Goal: Register for event/course

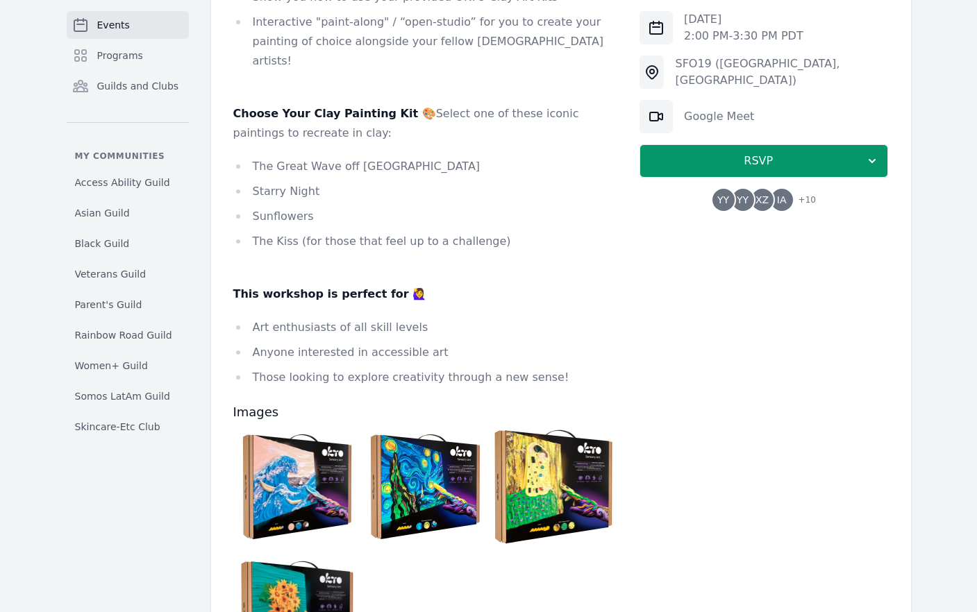
scroll to position [759, 0]
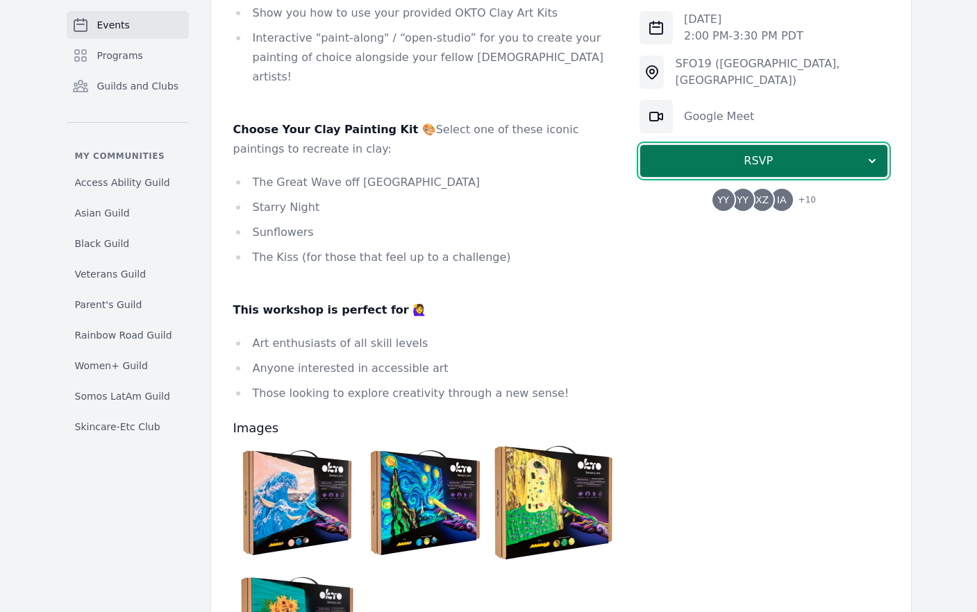
click at [849, 153] on span "RSVP" at bounding box center [758, 161] width 214 height 17
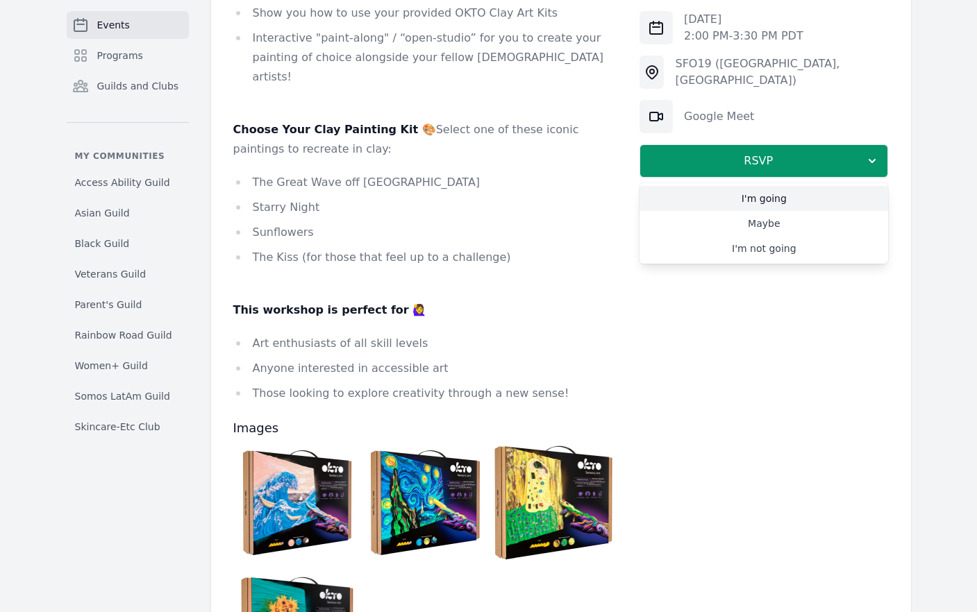
click at [783, 197] on link "I'm going" at bounding box center [763, 198] width 249 height 25
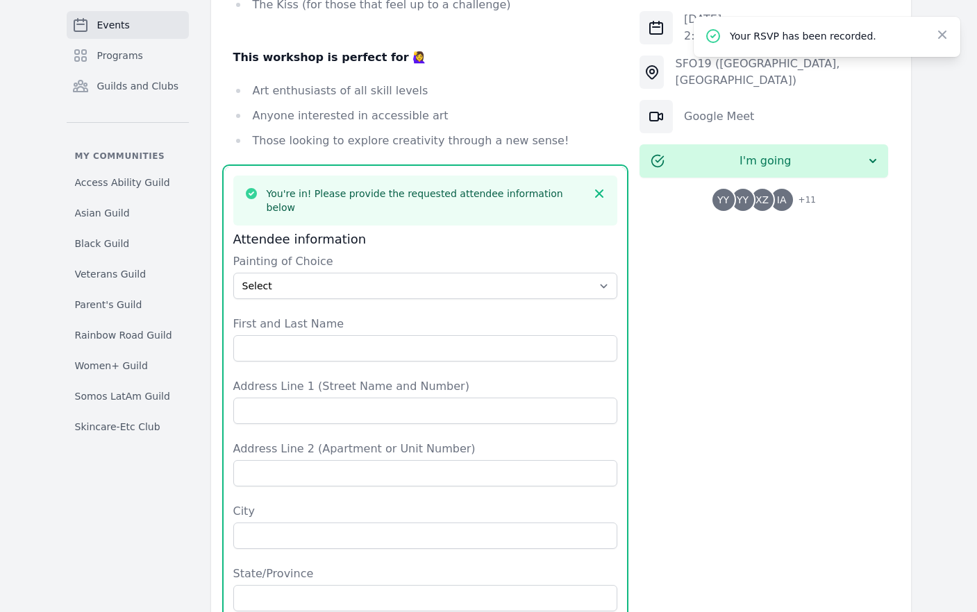
scroll to position [1010, 0]
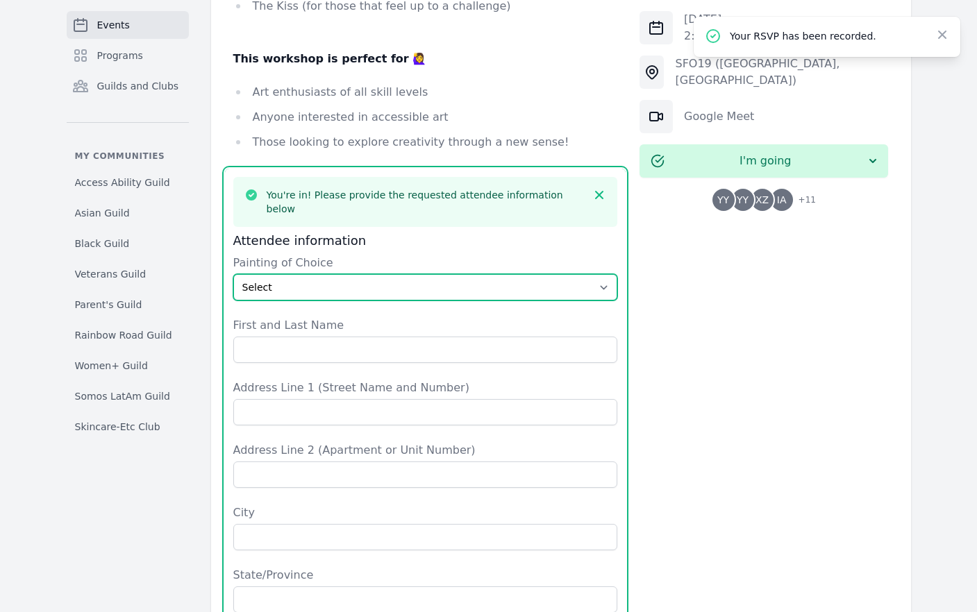
click at [437, 274] on select "Select The Great Wave off Kanagawa Starry Night Sunflowers The Kiss" at bounding box center [425, 287] width 385 height 26
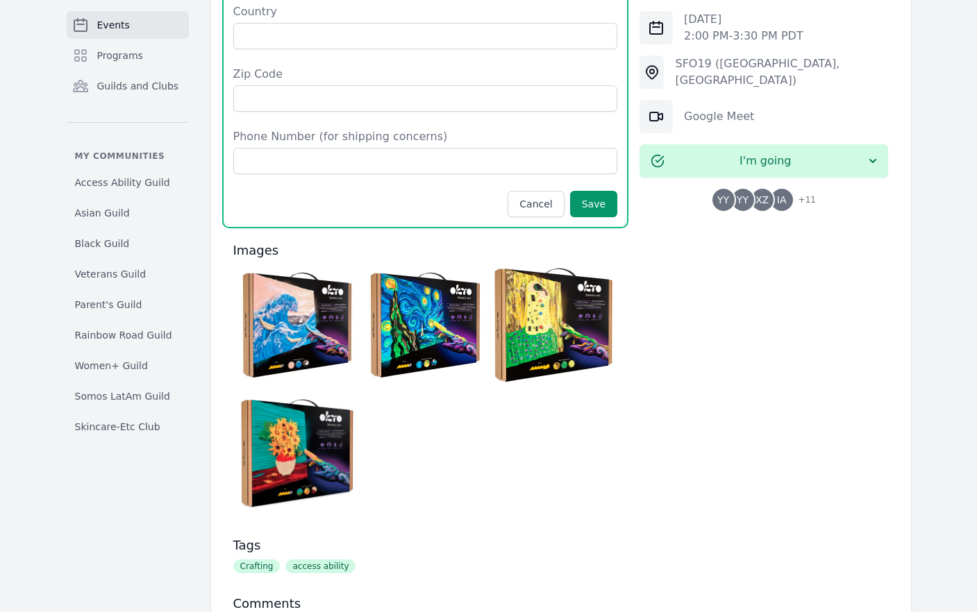
scroll to position [1623, 0]
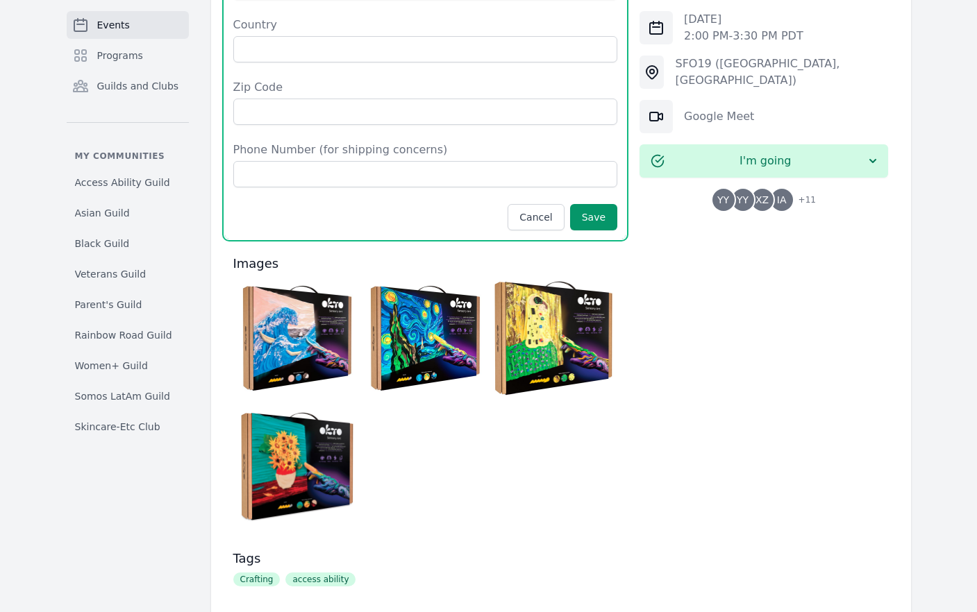
click at [269, 278] on img at bounding box center [297, 338] width 121 height 121
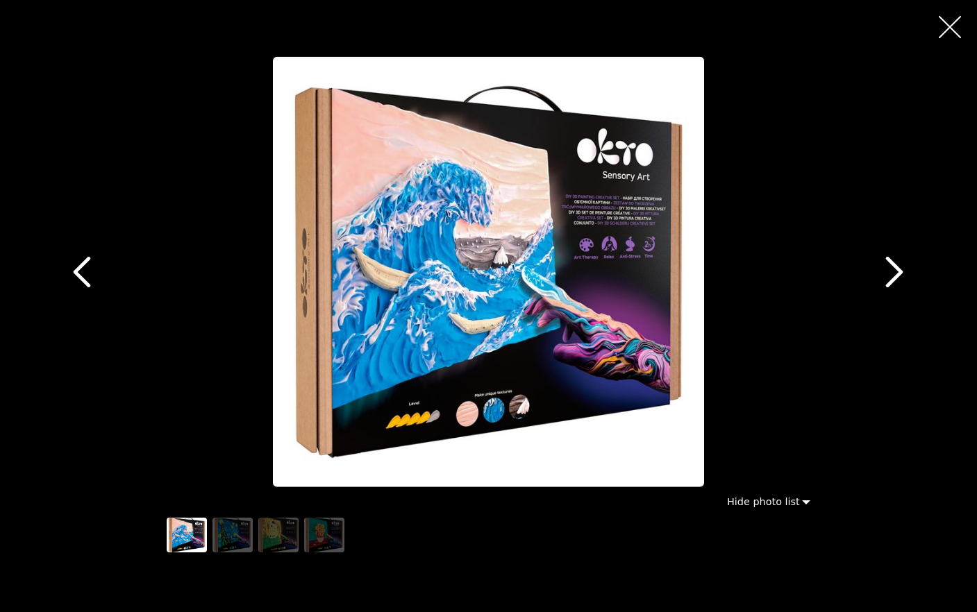
click at [894, 275] on icon "button" at bounding box center [894, 272] width 31 height 31
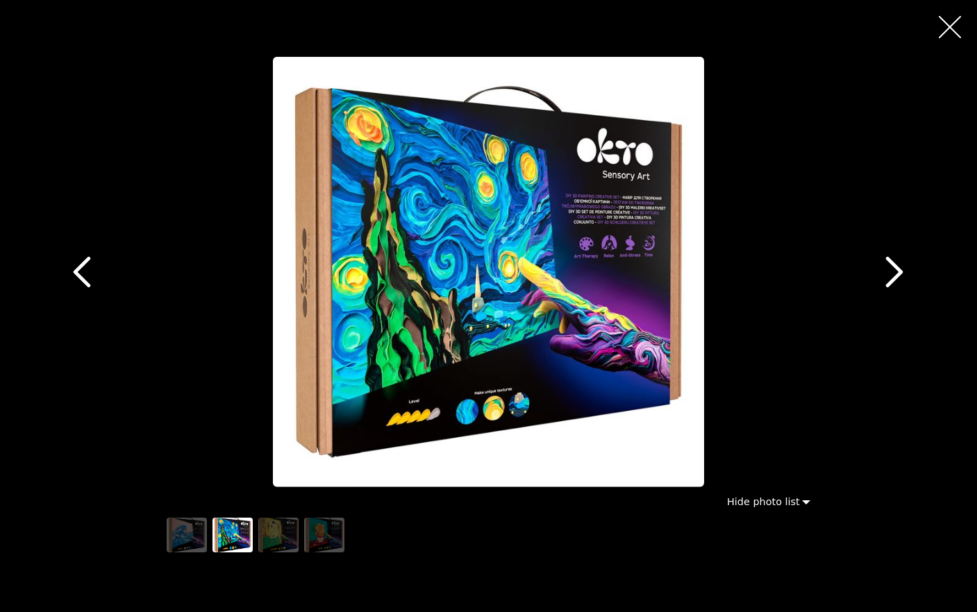
click at [894, 275] on icon "button" at bounding box center [894, 272] width 31 height 31
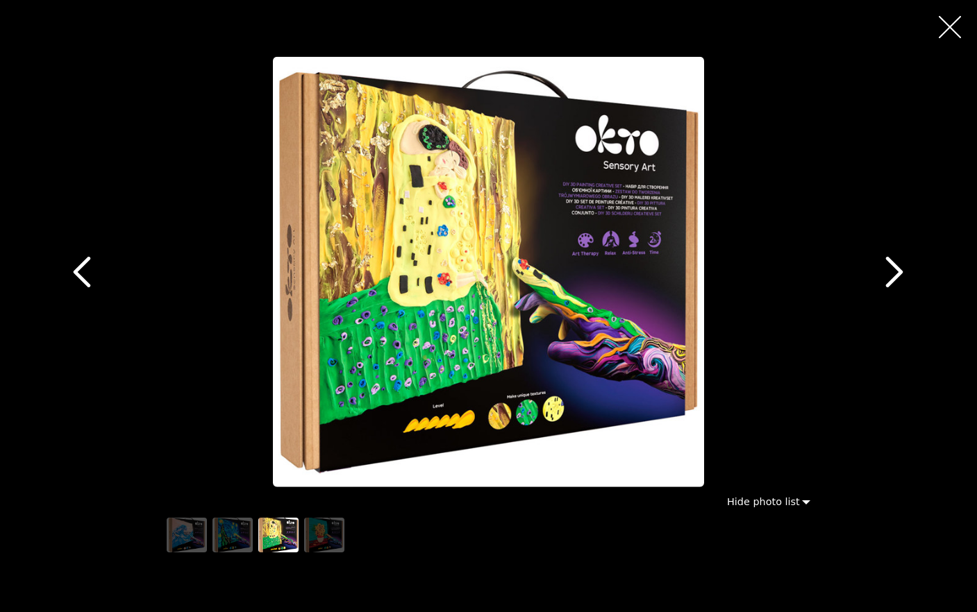
click at [894, 275] on icon "button" at bounding box center [894, 272] width 31 height 31
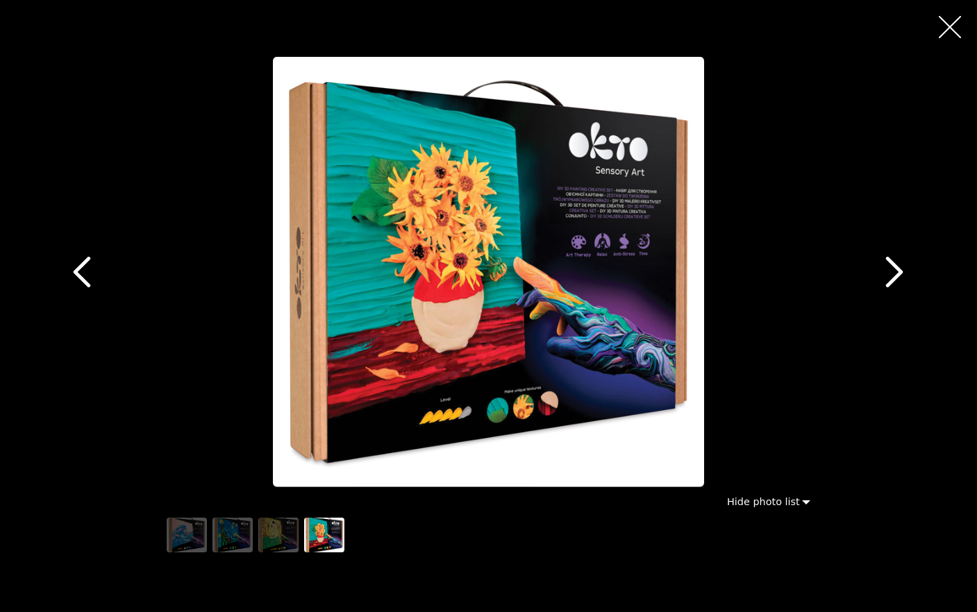
click at [894, 275] on icon "button" at bounding box center [894, 272] width 31 height 31
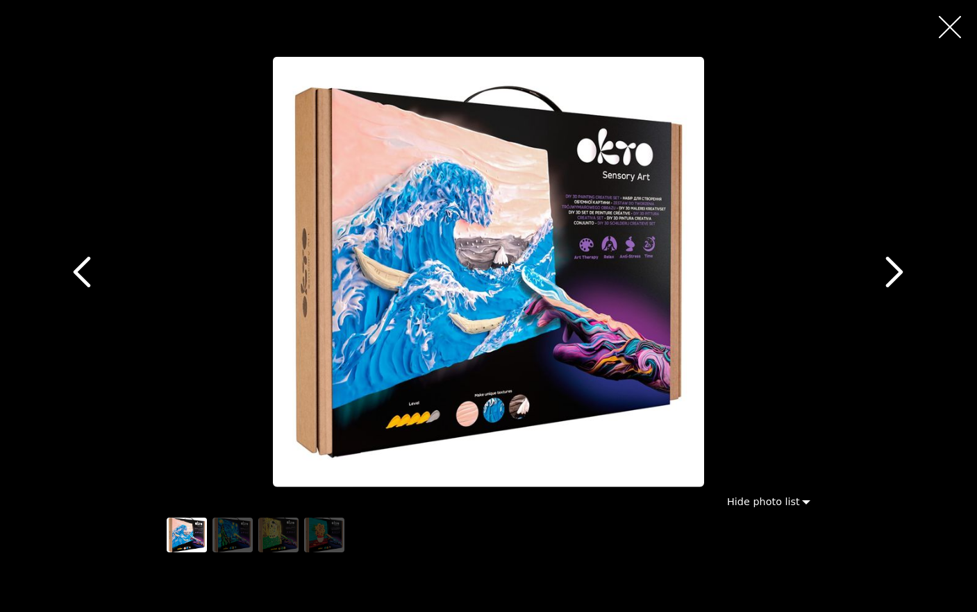
click at [968, 37] on div at bounding box center [950, 27] width 54 height 54
click at [939, 28] on icon "button" at bounding box center [950, 27] width 22 height 22
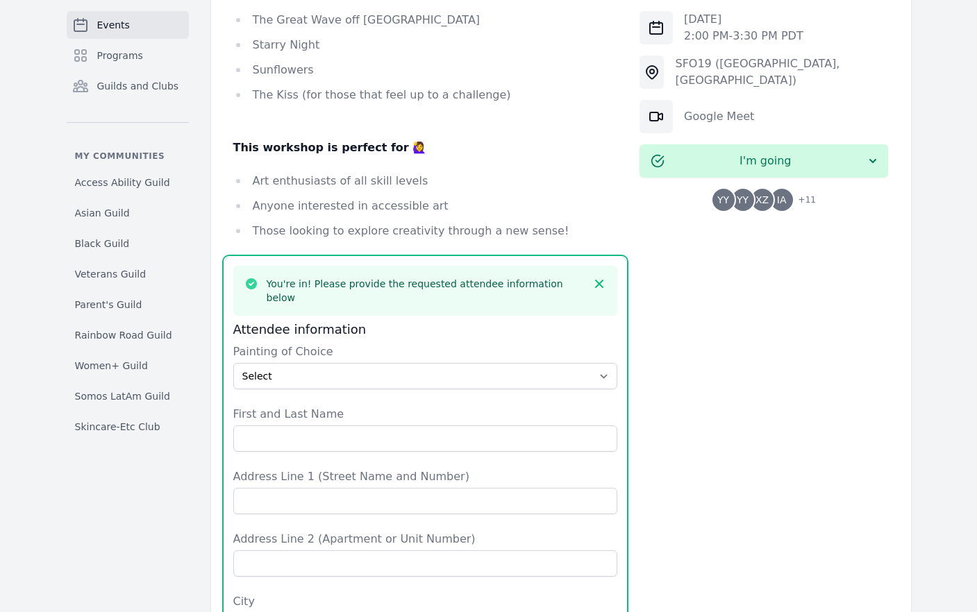
scroll to position [905, 0]
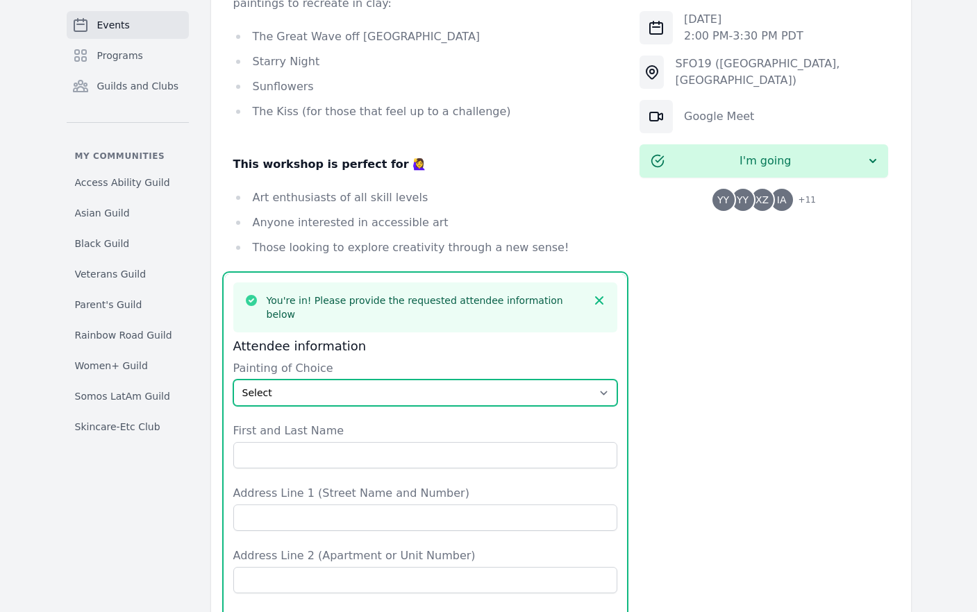
click at [475, 380] on select "Select The Great Wave off Kanagawa Starry Night Sunflowers The Kiss" at bounding box center [425, 393] width 385 height 26
select select "Sunflowers"
click at [233, 380] on select "Select The Great Wave off Kanagawa Starry Night Sunflowers The Kiss" at bounding box center [425, 393] width 385 height 26
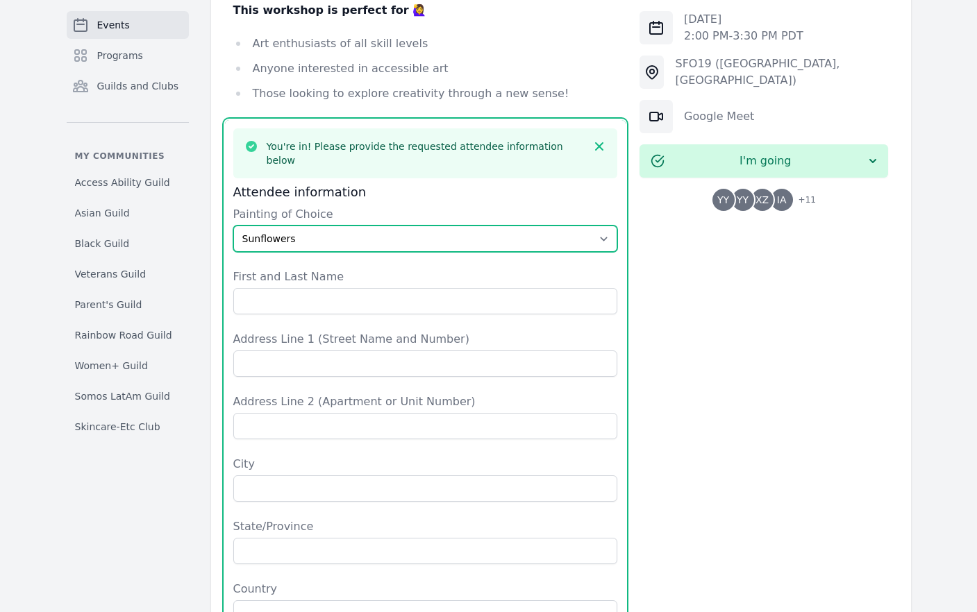
scroll to position [1044, 0]
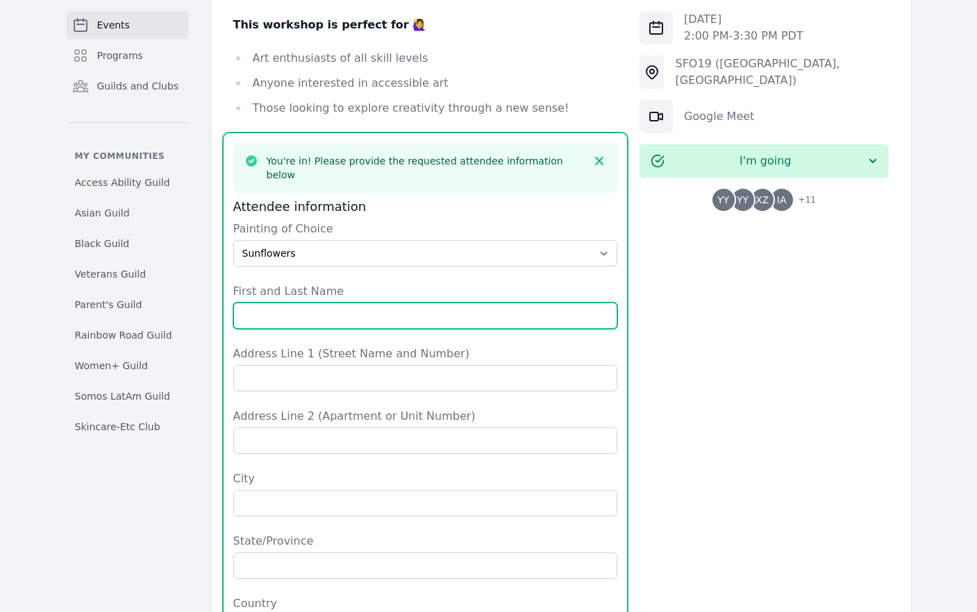
click at [330, 303] on input "First and Last Name" at bounding box center [425, 316] width 385 height 26
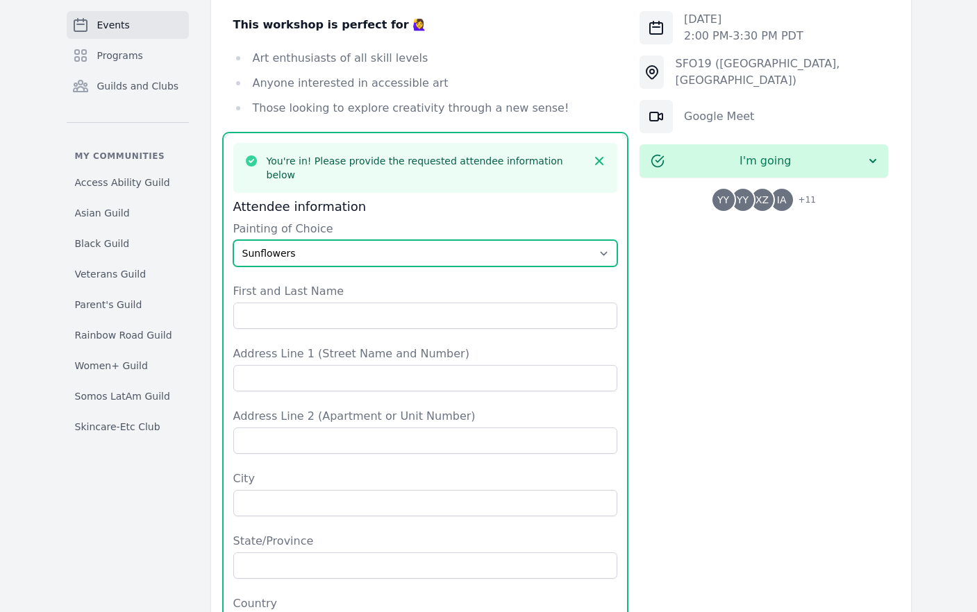
click at [350, 240] on select "Select The Great Wave off Kanagawa Starry Night Sunflowers The Kiss" at bounding box center [425, 253] width 385 height 26
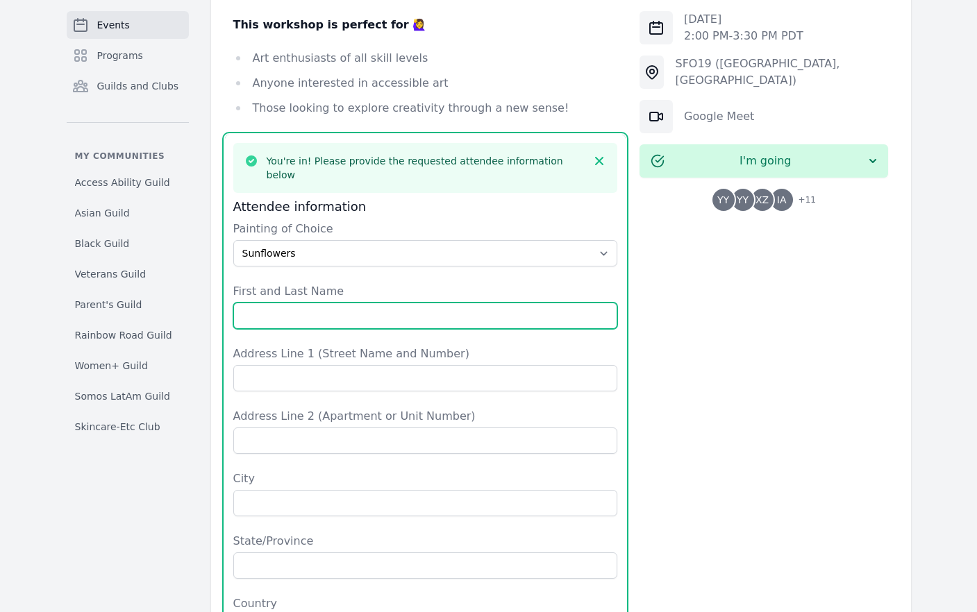
click at [368, 303] on input "First and Last Name" at bounding box center [425, 316] width 385 height 26
drag, startPoint x: 305, startPoint y: 245, endPoint x: 192, endPoint y: 247, distance: 113.9
click at [192, 247] on div "Events Programs Guilds and Clubs My communities Access Ability Guild Asian Guil…" at bounding box center [488, 180] width 889 height 2297
type input "[PERSON_NAME]"
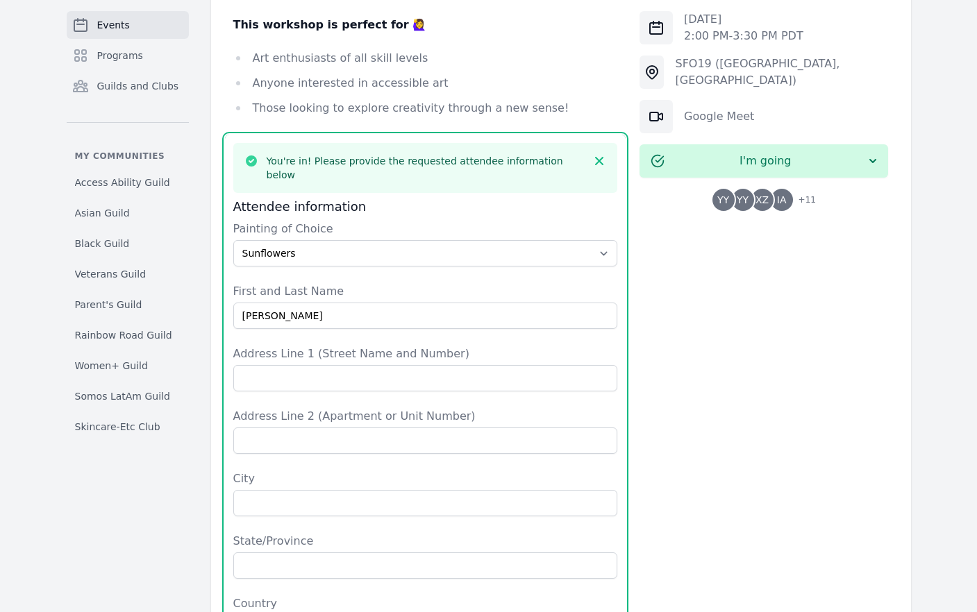
click at [554, 408] on label "Address Line 2 (Apartment or Unit Number)" at bounding box center [425, 416] width 385 height 17
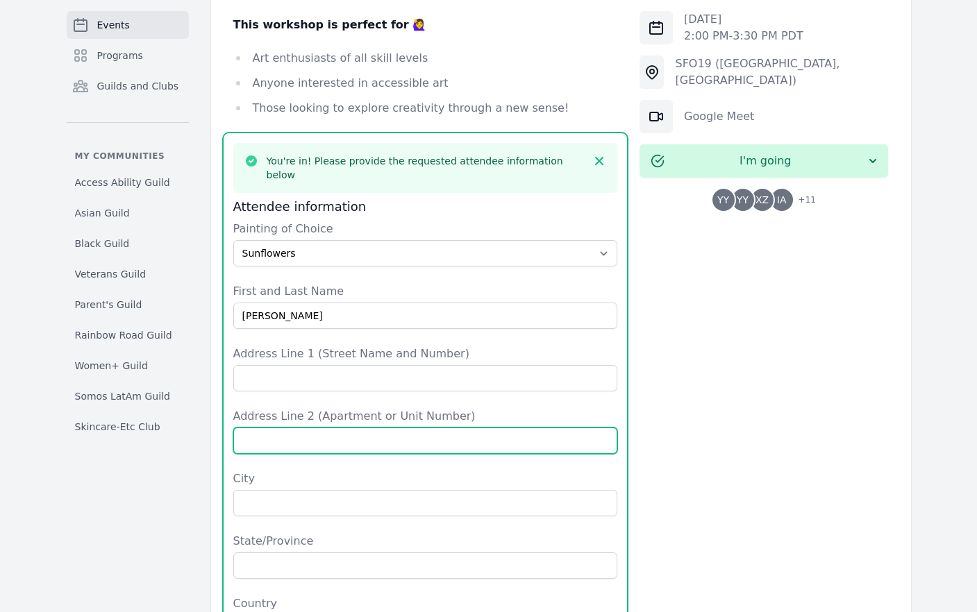
click at [554, 428] on input "Address Line 2 (Apartment or Unit Number)" at bounding box center [425, 441] width 385 height 26
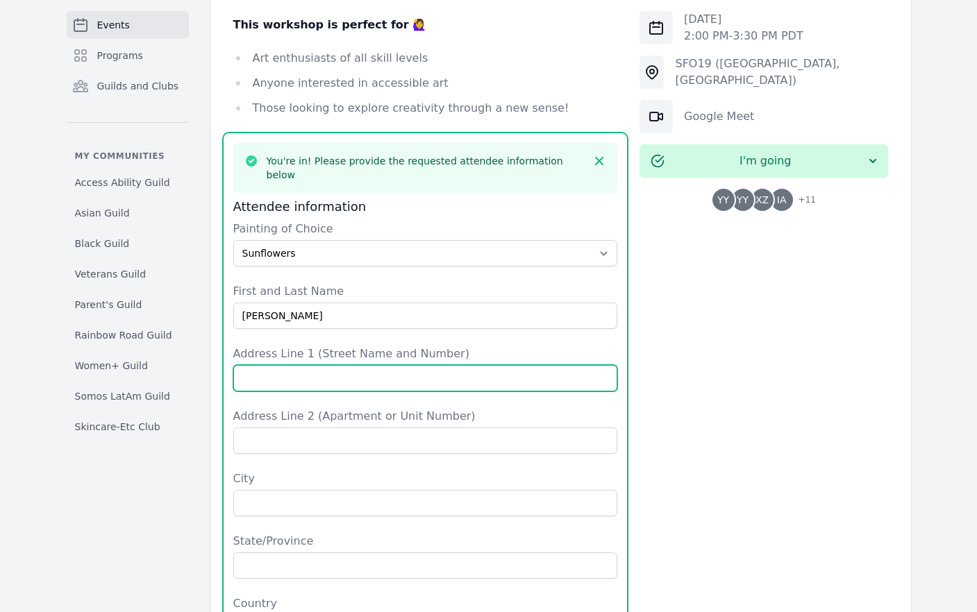
click at [320, 365] on input "Address Line 1 (Street Name and Number)" at bounding box center [425, 378] width 385 height 26
type input "[STREET_ADDRESS]"
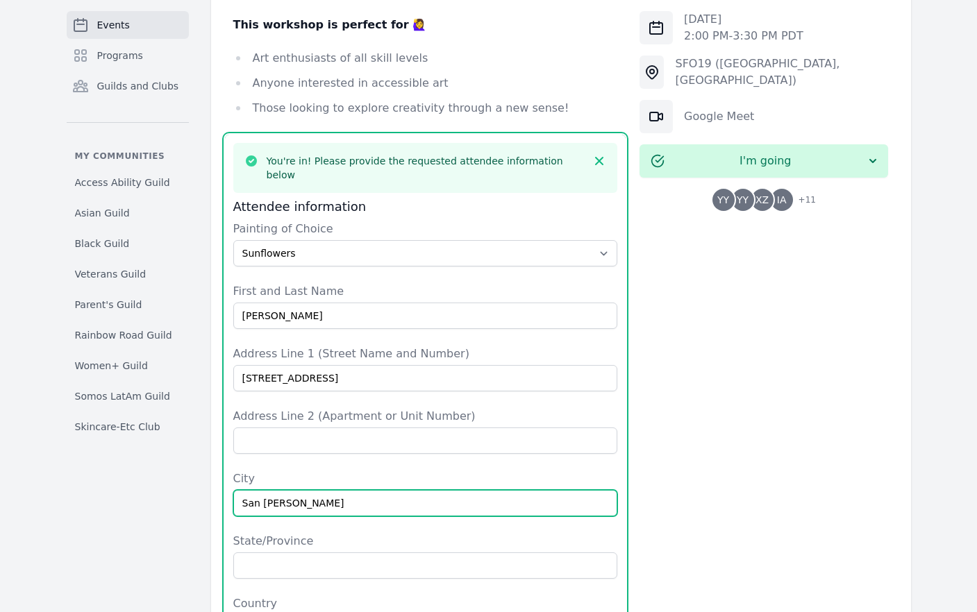
type input "San [PERSON_NAME]"
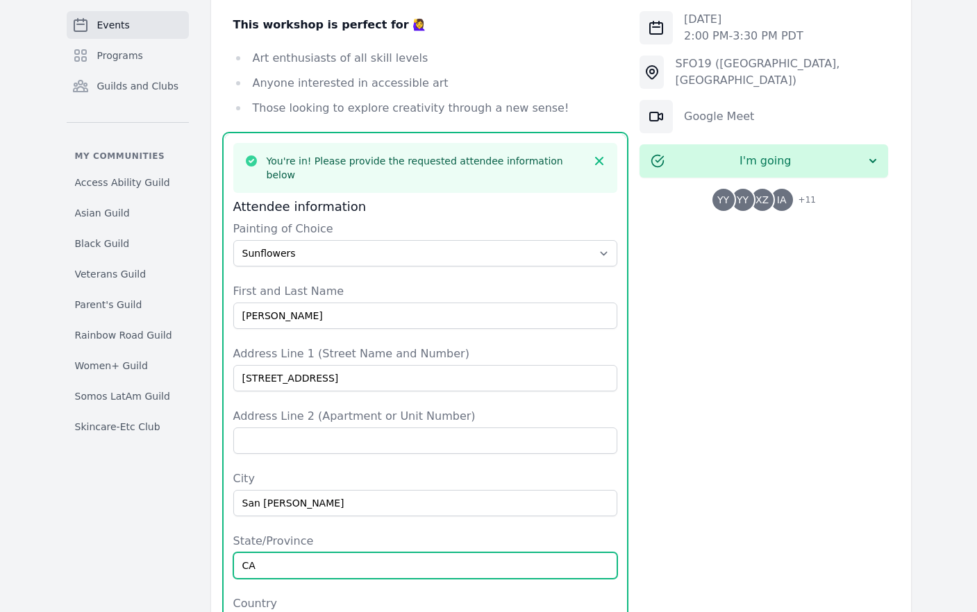
type input "CA"
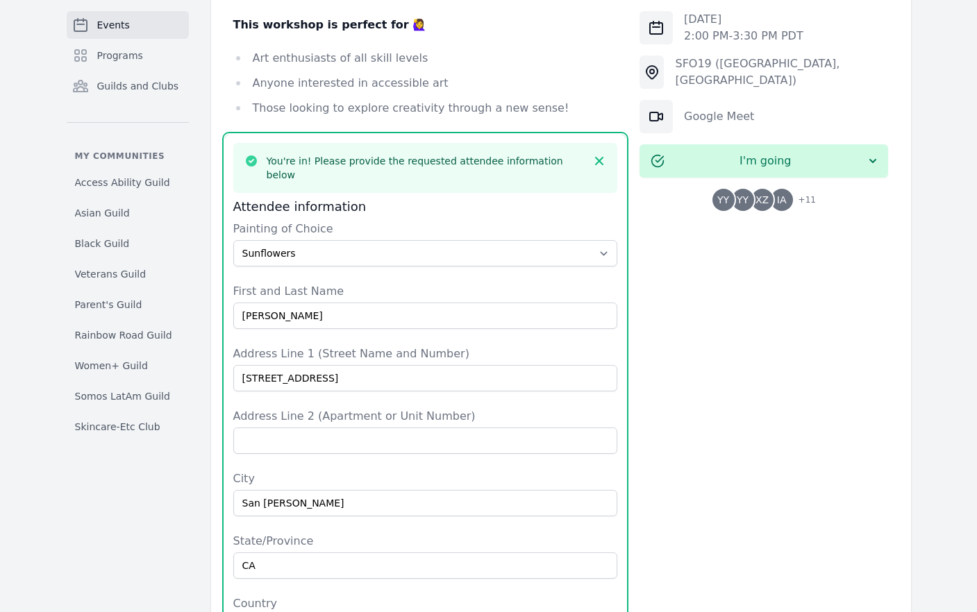
scroll to position [1064, 0]
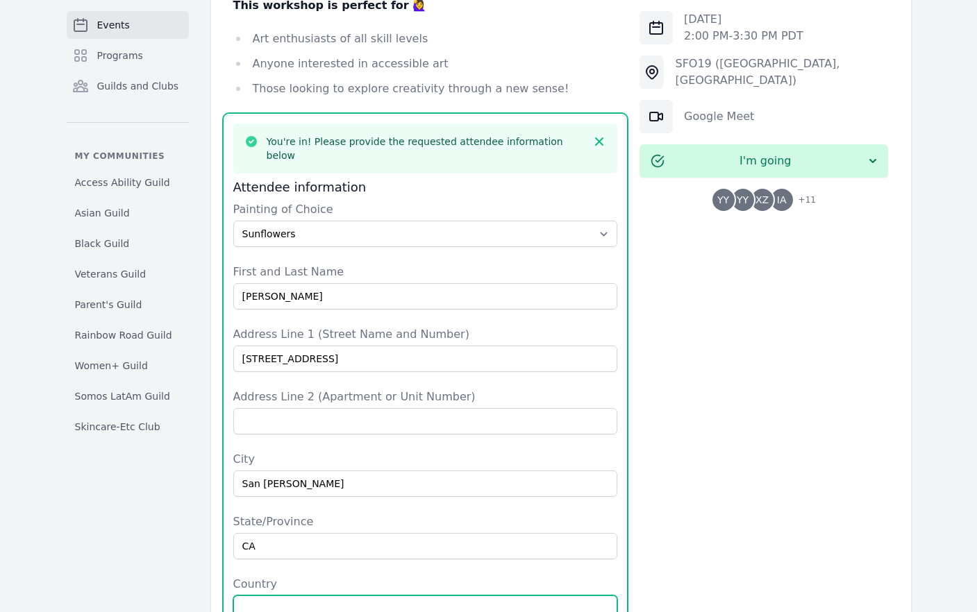
click at [286, 596] on input "Country" at bounding box center [425, 609] width 385 height 26
type input "[GEOGRAPHIC_DATA]"
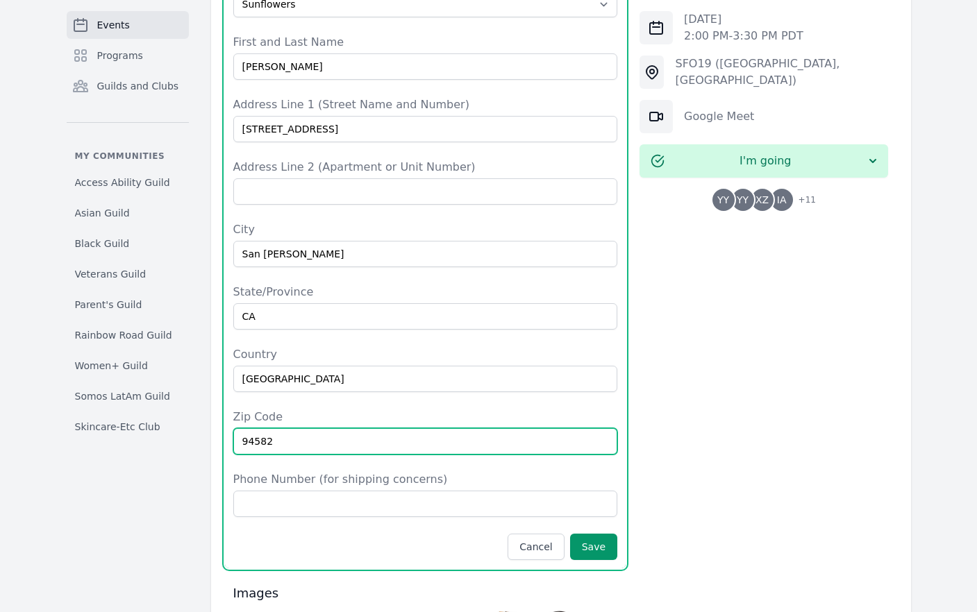
scroll to position [1296, 0]
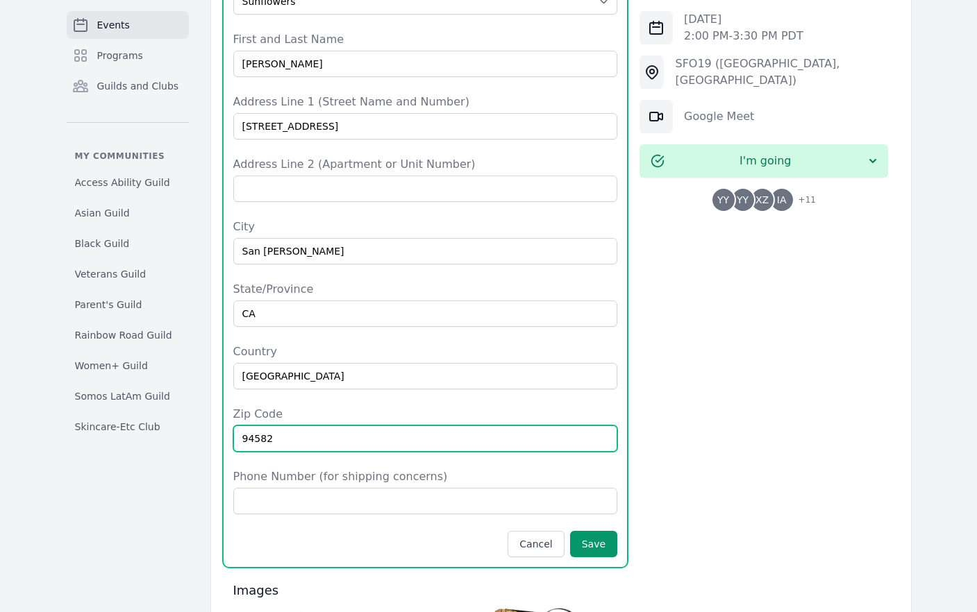
type input "94582"
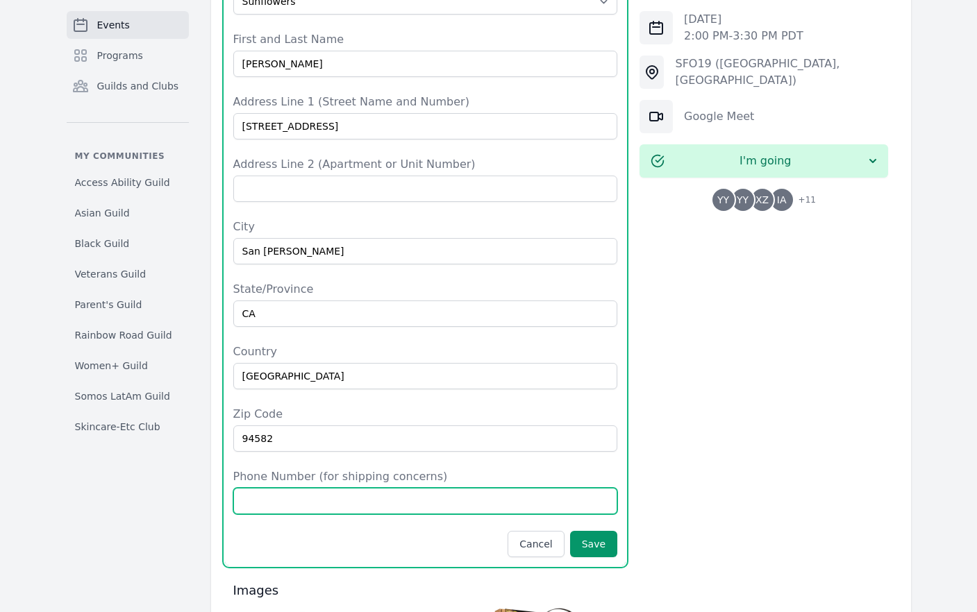
click at [327, 488] on input "Phone Number (for shipping concerns)" at bounding box center [425, 501] width 385 height 26
type input "[PHONE_NUMBER]"
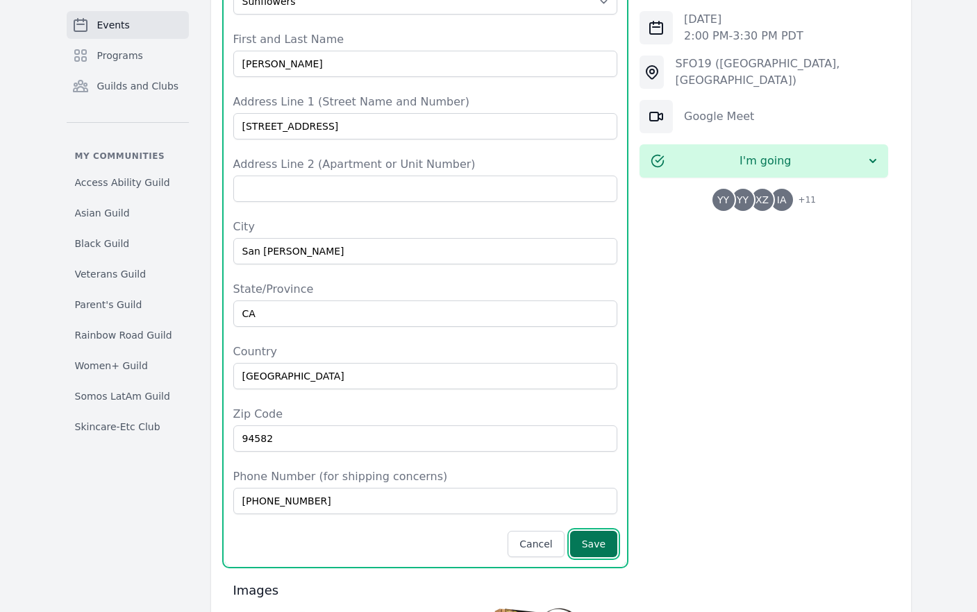
click at [592, 531] on button "Save" at bounding box center [593, 544] width 47 height 26
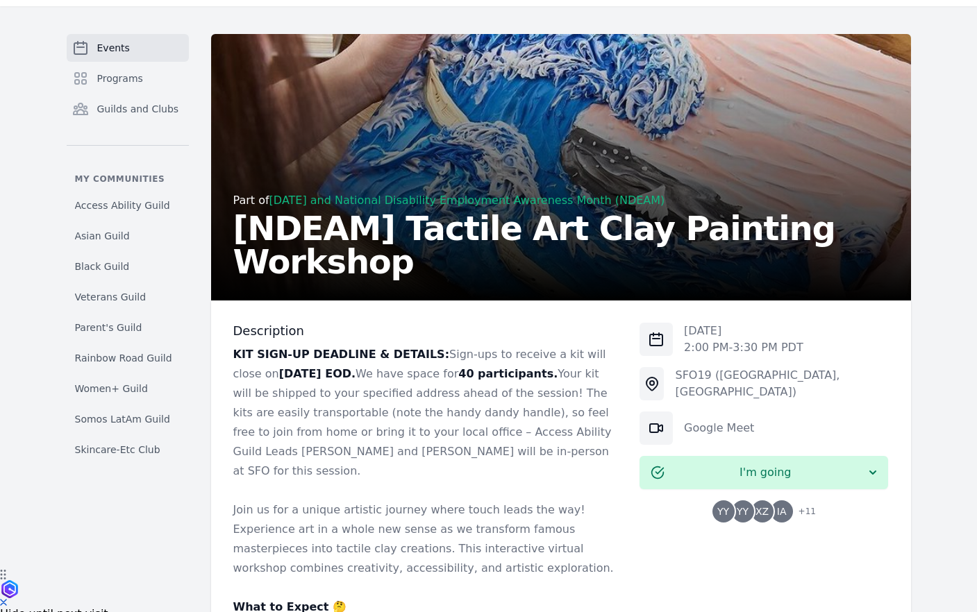
scroll to position [0, 0]
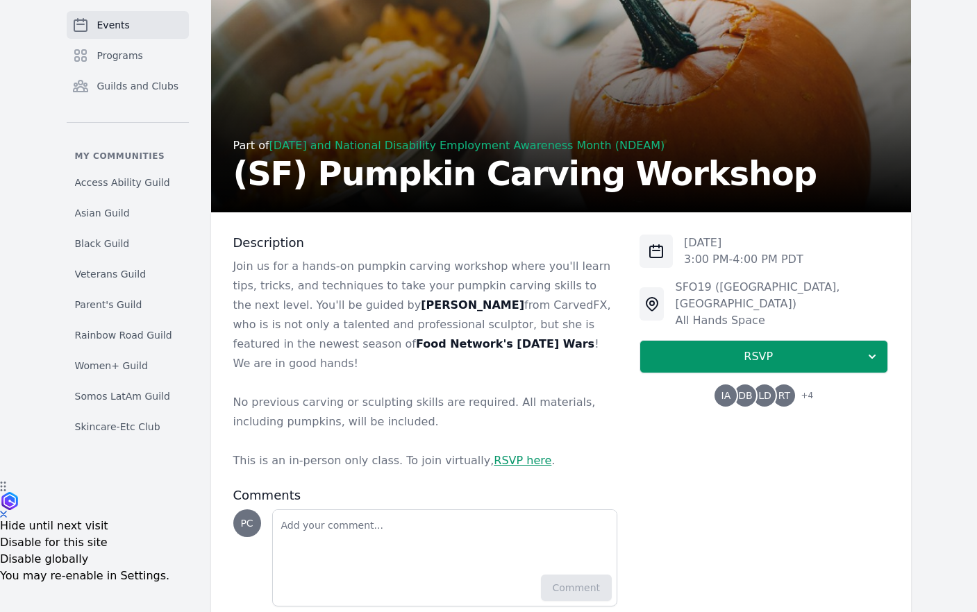
scroll to position [156, 0]
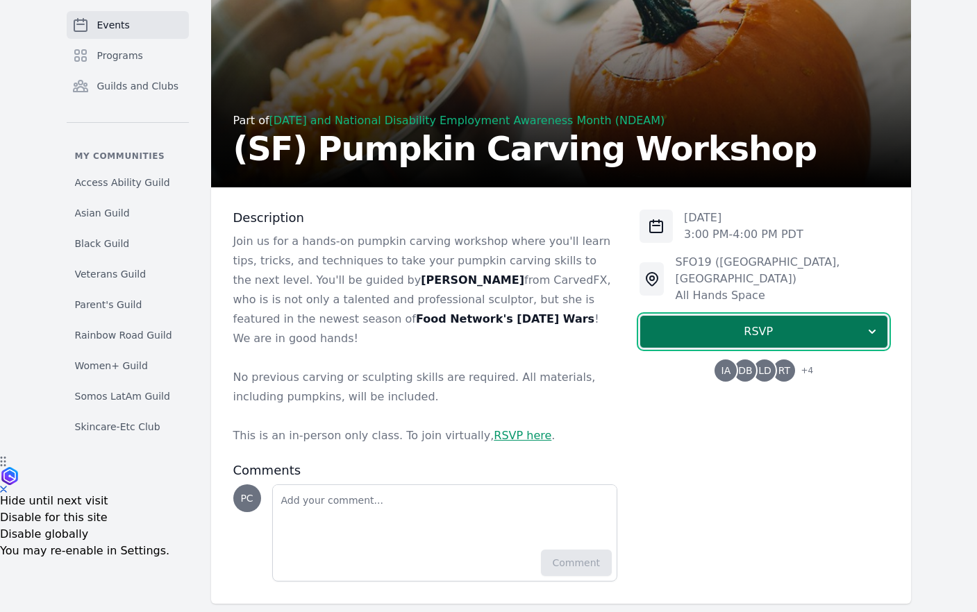
click at [786, 315] on button "RSVP" at bounding box center [763, 331] width 249 height 33
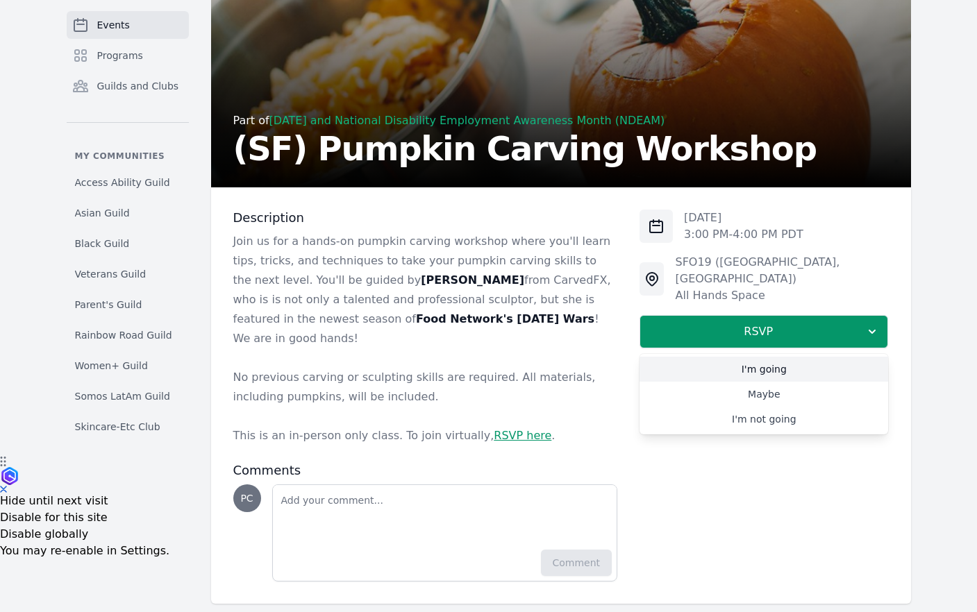
click at [771, 357] on link "I'm going" at bounding box center [763, 369] width 249 height 25
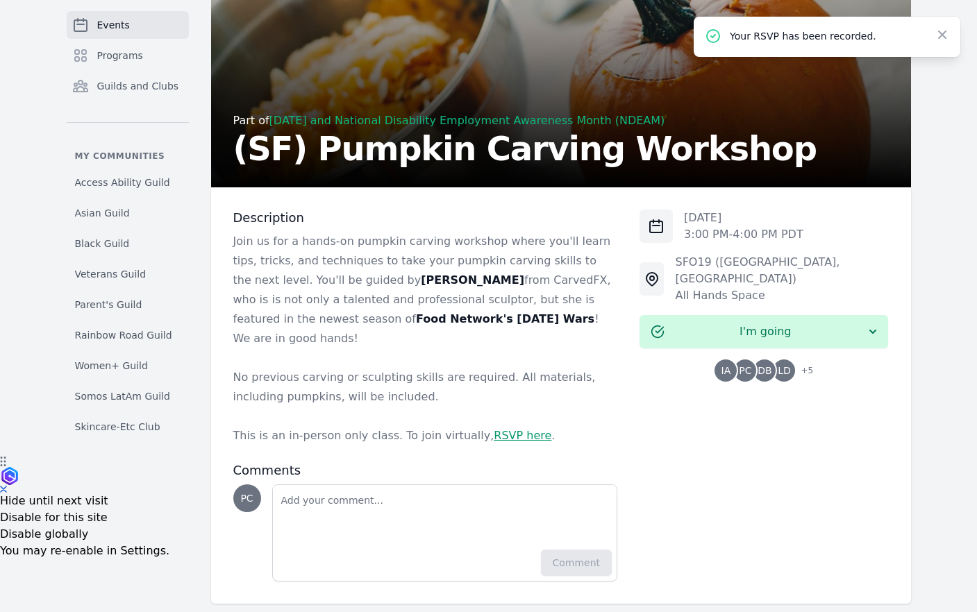
click at [505, 429] on link "RSVP here" at bounding box center [523, 435] width 58 height 13
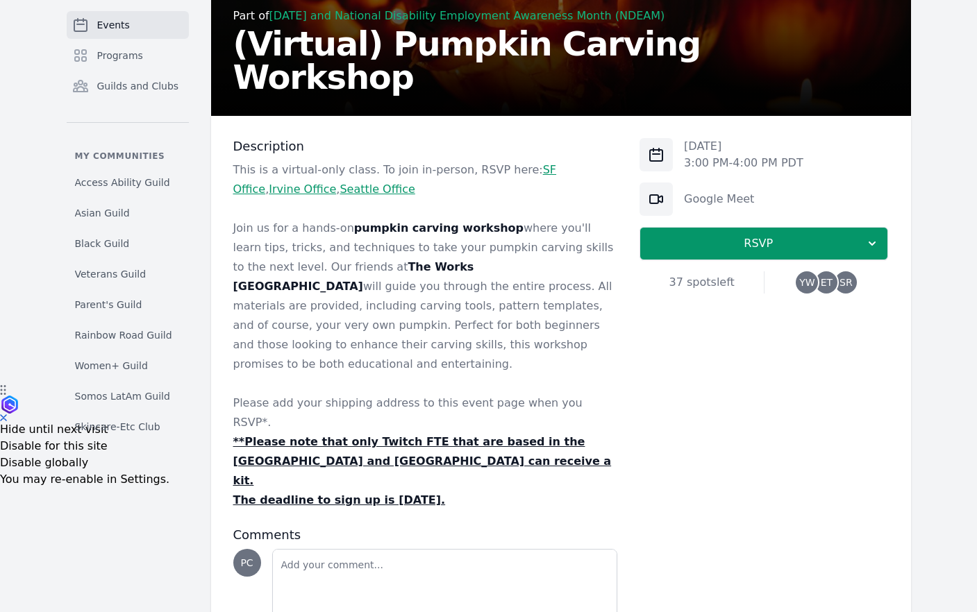
scroll to position [253, 0]
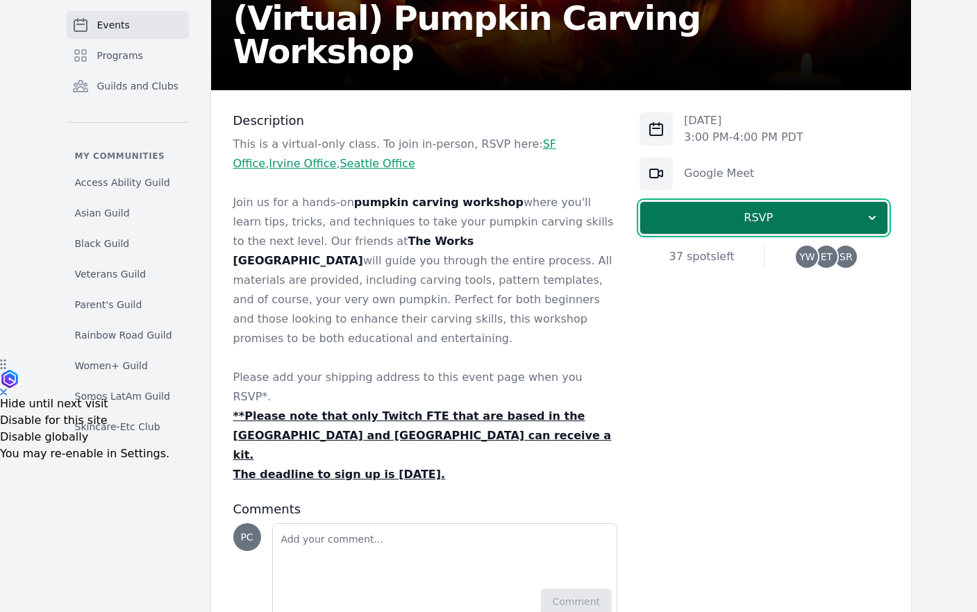
click at [778, 221] on span "RSVP" at bounding box center [758, 218] width 214 height 17
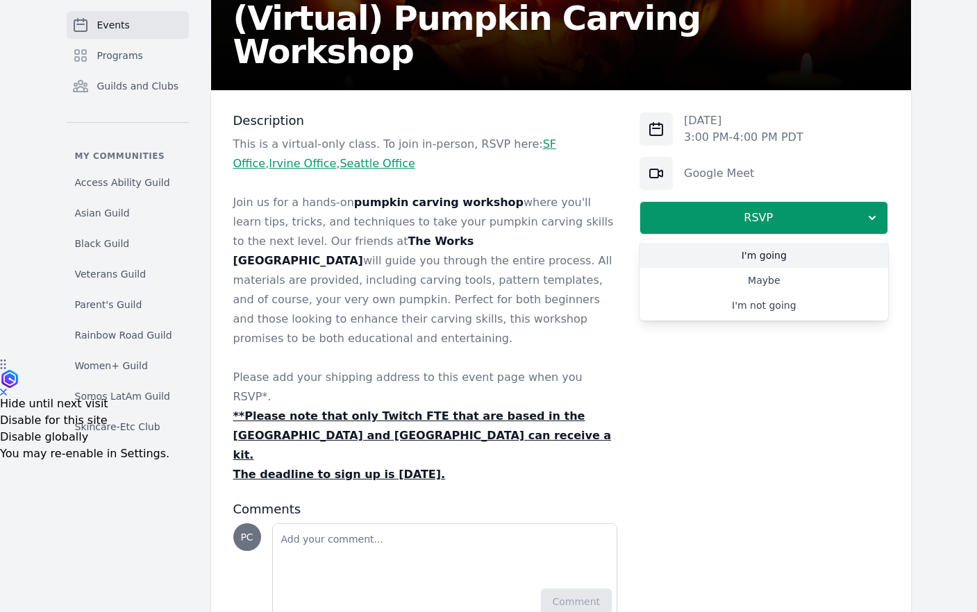
click at [756, 256] on link "I'm going" at bounding box center [763, 255] width 249 height 25
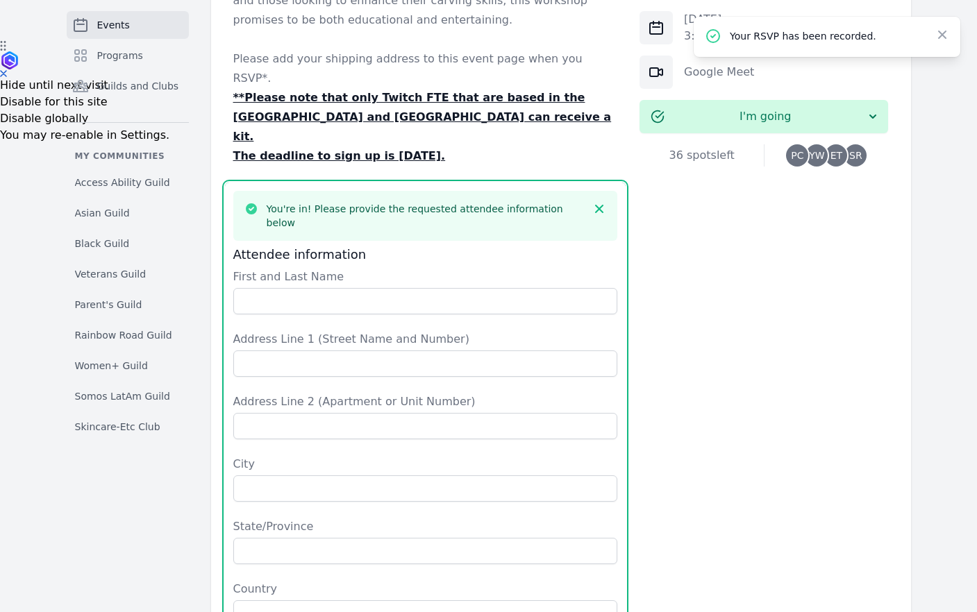
scroll to position [549, 0]
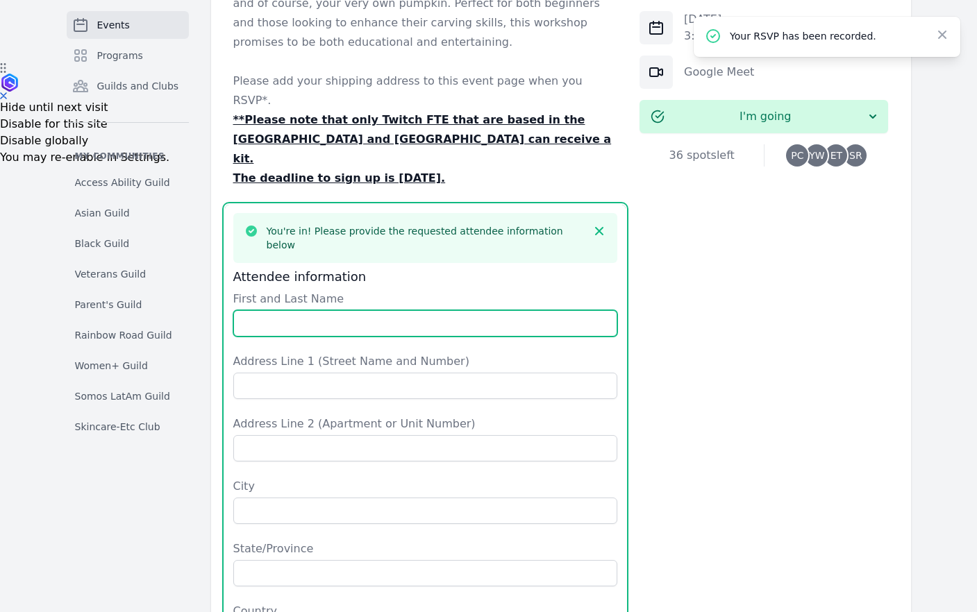
click at [328, 310] on input "First and Last Name" at bounding box center [425, 323] width 385 height 26
drag, startPoint x: 315, startPoint y: 249, endPoint x: 194, endPoint y: 244, distance: 121.6
click at [194, 244] on div "Events Programs Guilds and Clubs My communities Access Ability Guild Asian Guil…" at bounding box center [488, 255] width 889 height 1456
type input "[PERSON_NAME]"
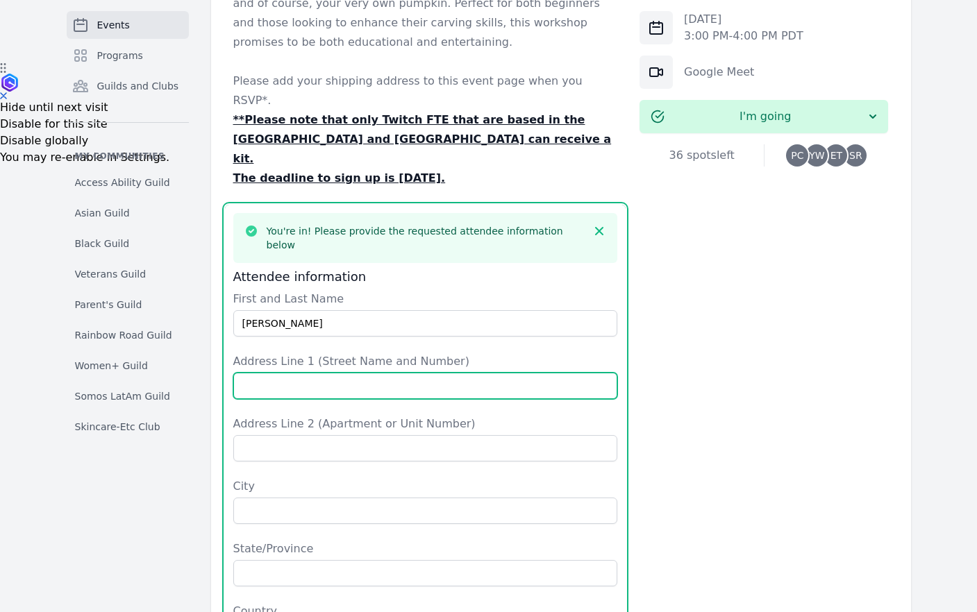
click at [539, 373] on input "Address Line 1 (Street Name and Number)" at bounding box center [425, 386] width 385 height 26
type input "[STREET_ADDRESS]"
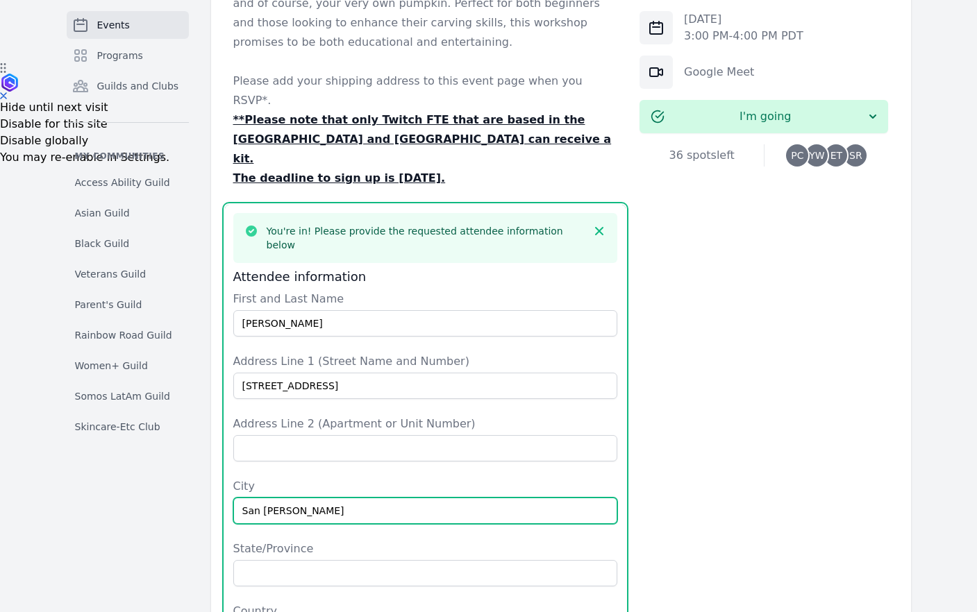
type input "San [PERSON_NAME]"
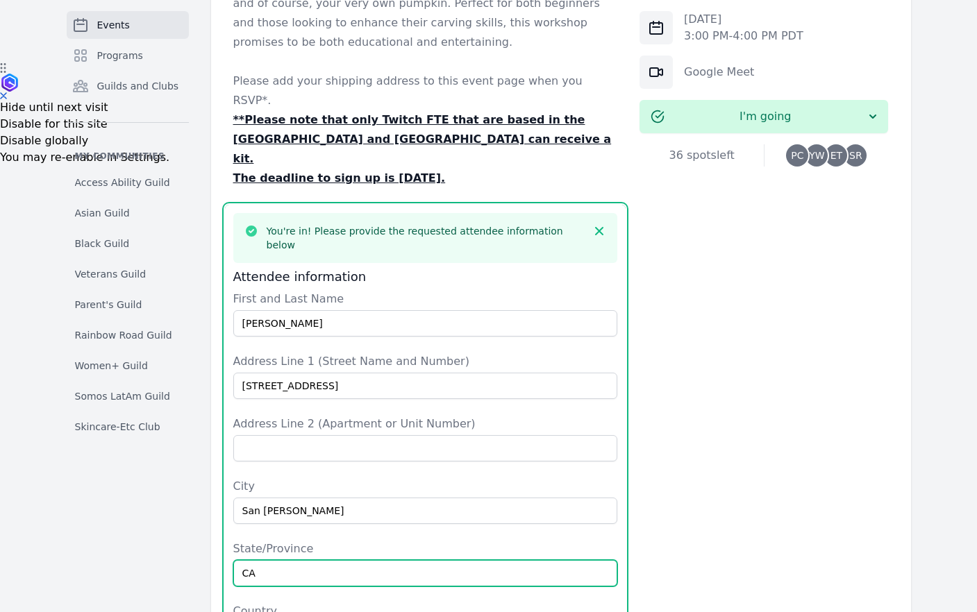
type input "CA"
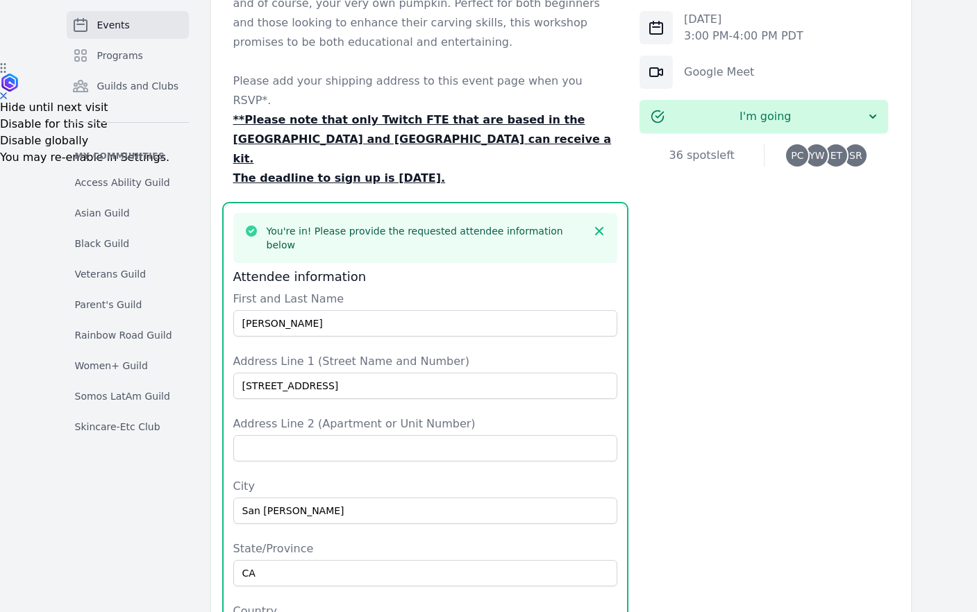
type input "I"
type input "[GEOGRAPHIC_DATA]"
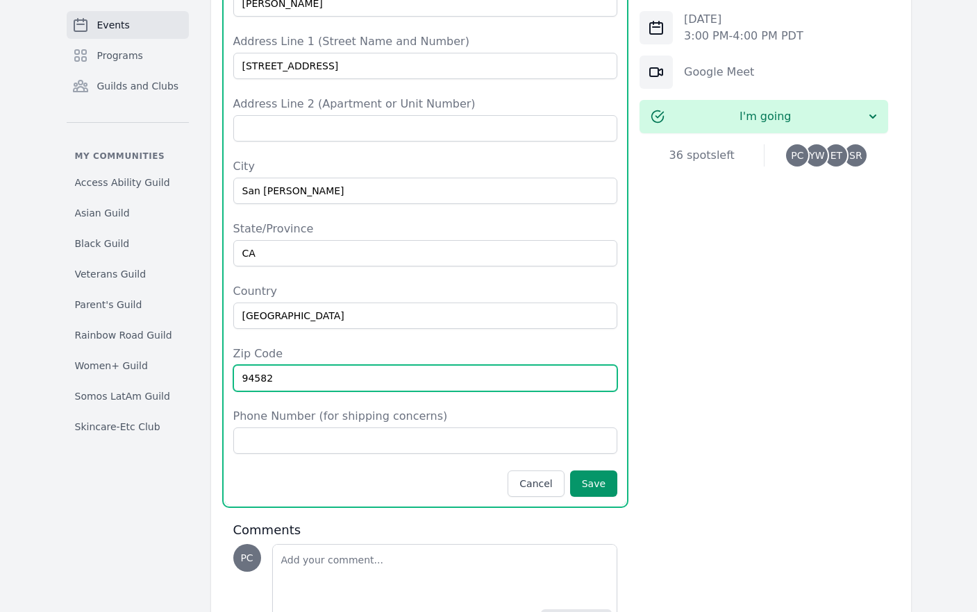
type input "94582"
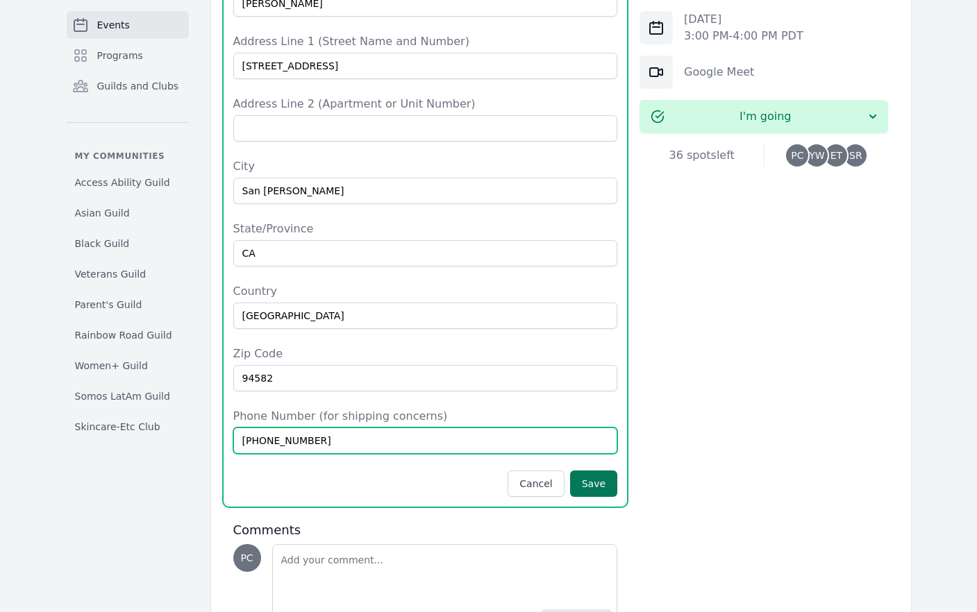
type input "[PHONE_NUMBER]"
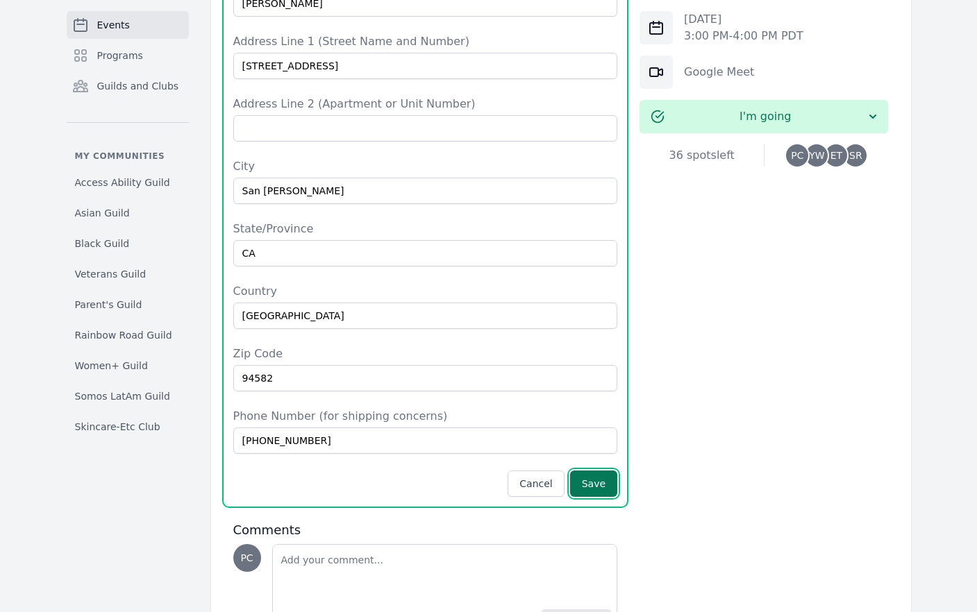
click at [609, 471] on button "Save" at bounding box center [593, 484] width 47 height 26
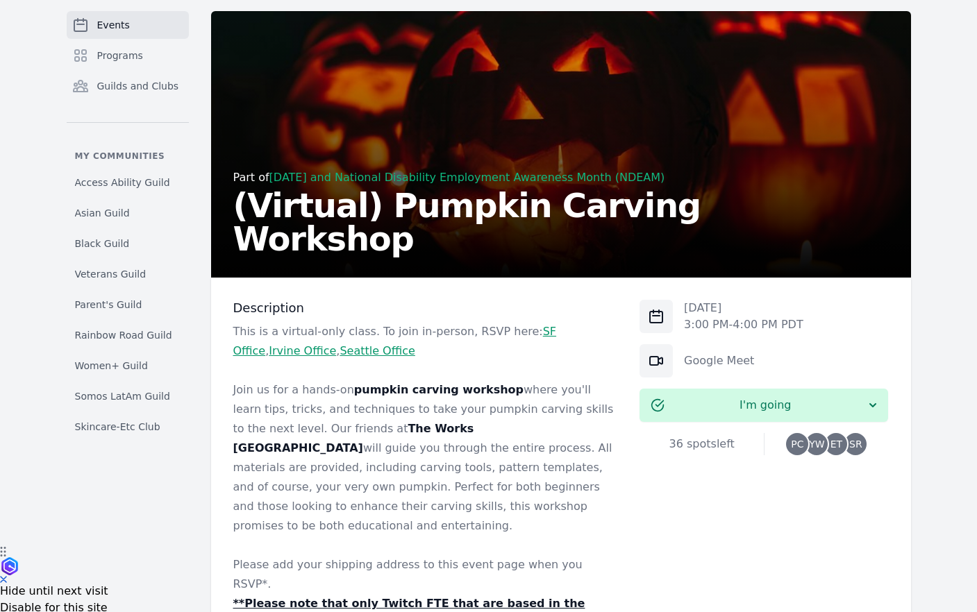
scroll to position [0, 0]
